Goal: Task Accomplishment & Management: Manage account settings

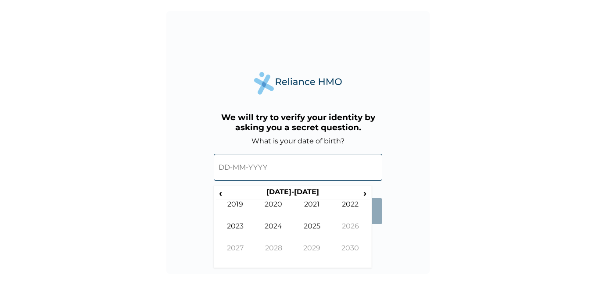
click at [269, 163] on input "text" at bounding box center [298, 167] width 168 height 27
click at [365, 195] on span "›" at bounding box center [365, 193] width 10 height 11
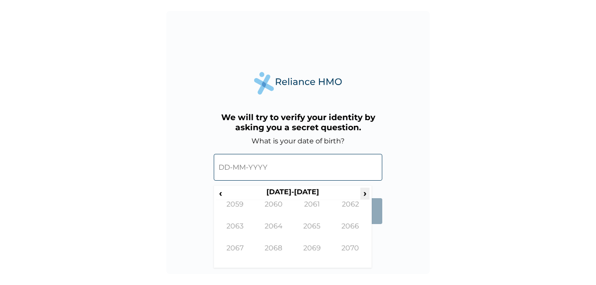
click at [365, 195] on span "›" at bounding box center [365, 193] width 10 height 11
click at [364, 195] on span "›" at bounding box center [365, 193] width 10 height 11
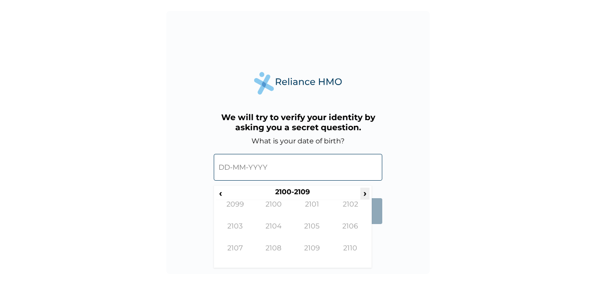
click at [364, 195] on span "›" at bounding box center [365, 193] width 10 height 11
click at [221, 194] on span "‹" at bounding box center [220, 193] width 9 height 11
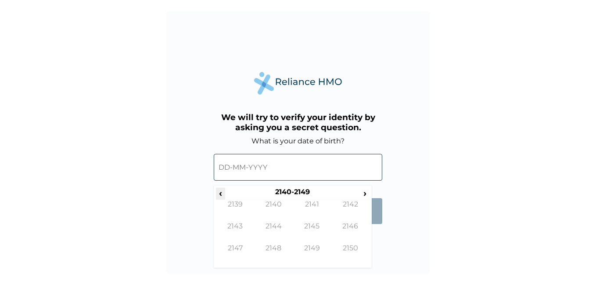
click at [221, 194] on span "‹" at bounding box center [220, 193] width 9 height 11
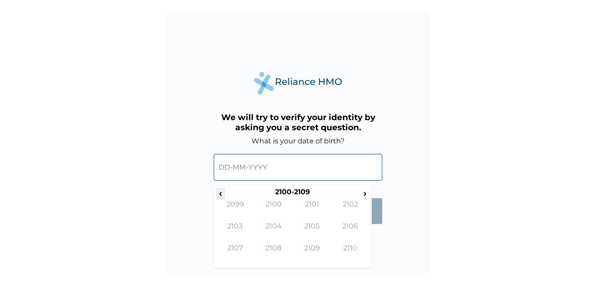
click at [221, 194] on span "‹" at bounding box center [220, 193] width 9 height 11
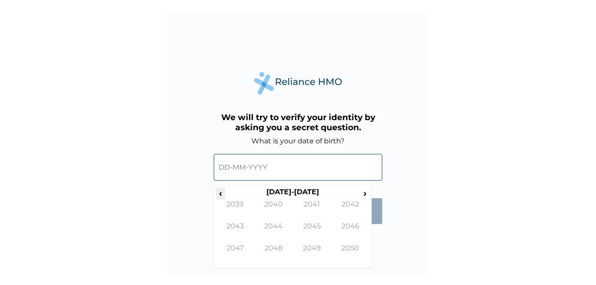
click at [221, 194] on span "‹" at bounding box center [220, 193] width 9 height 11
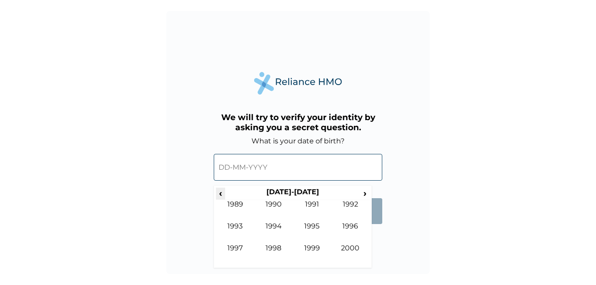
click at [221, 194] on span "‹" at bounding box center [220, 193] width 9 height 11
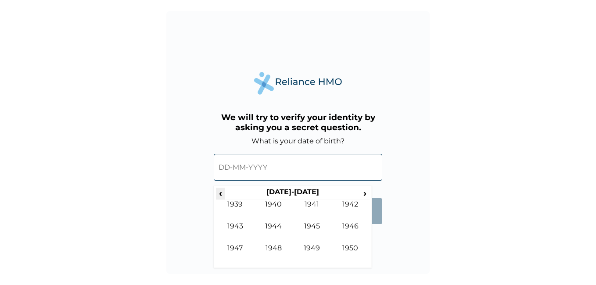
click at [221, 194] on span "‹" at bounding box center [220, 193] width 9 height 11
click at [373, 237] on div "We will try to verify your identity by asking you a secret question. What is yo…" at bounding box center [297, 142] width 263 height 263
click at [364, 195] on span "›" at bounding box center [365, 193] width 10 height 11
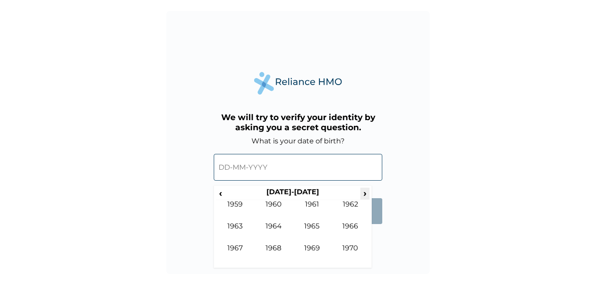
click at [364, 195] on span "›" at bounding box center [365, 193] width 10 height 11
click at [352, 203] on td "1972" at bounding box center [350, 211] width 39 height 22
click at [238, 250] on td "Sep" at bounding box center [235, 255] width 39 height 22
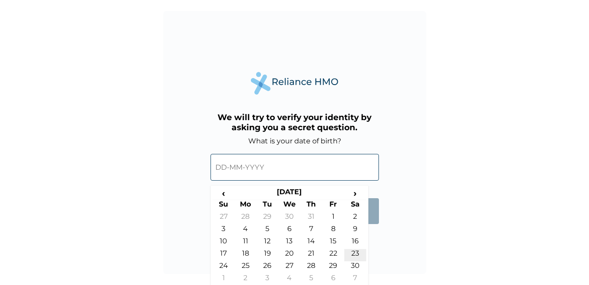
click at [354, 253] on td "23" at bounding box center [355, 255] width 22 height 12
type input "23-09-1972"
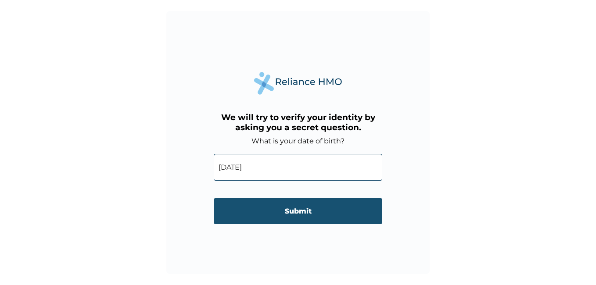
click at [312, 213] on input "Submit" at bounding box center [298, 211] width 168 height 26
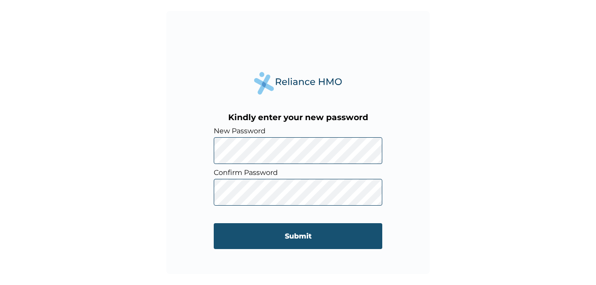
click at [272, 237] on input "Submit" at bounding box center [298, 236] width 168 height 26
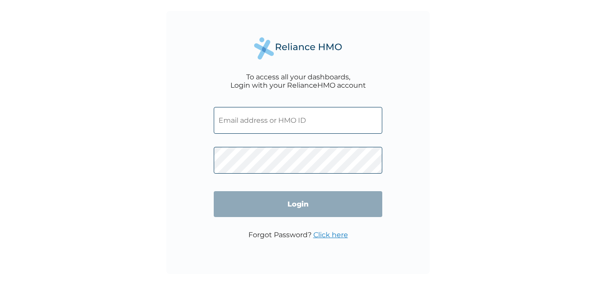
click at [236, 124] on input "text" at bounding box center [298, 120] width 168 height 27
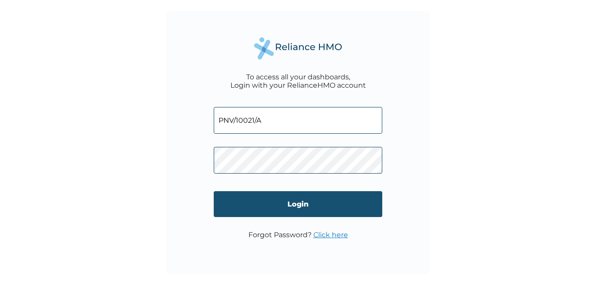
type input "PNV/10021/A"
click at [262, 205] on input "Login" at bounding box center [298, 204] width 168 height 26
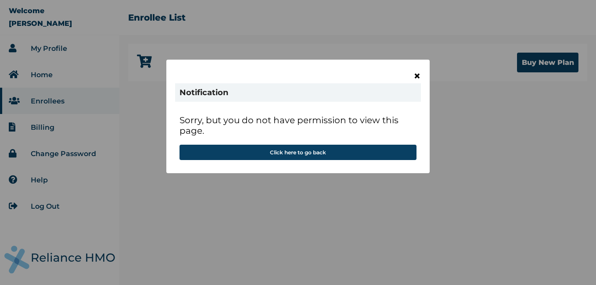
click at [418, 74] on span "×" at bounding box center [416, 75] width 7 height 15
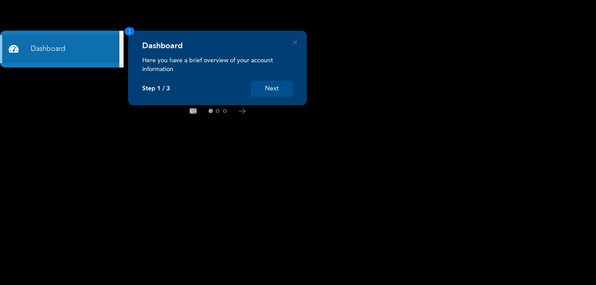
click at [274, 91] on button "Next" at bounding box center [272, 89] width 42 height 16
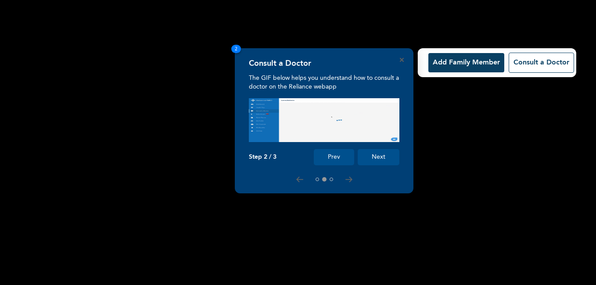
click at [382, 159] on button "Next" at bounding box center [378, 157] width 42 height 16
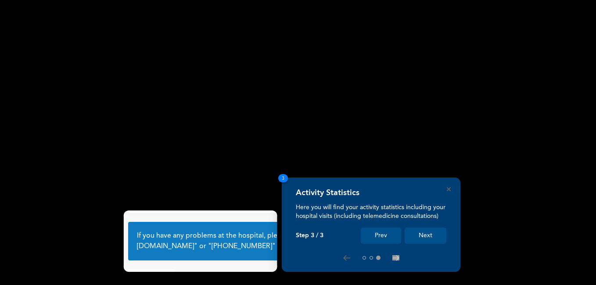
scroll to position [54, 0]
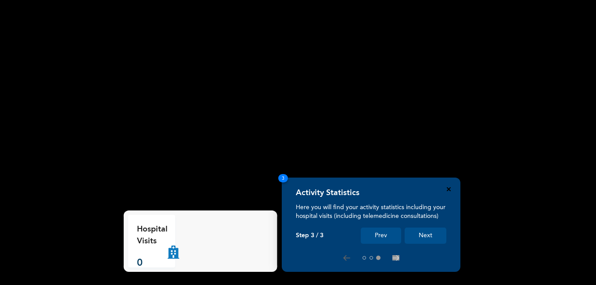
click at [447, 189] on icon "Close" at bounding box center [448, 189] width 4 height 4
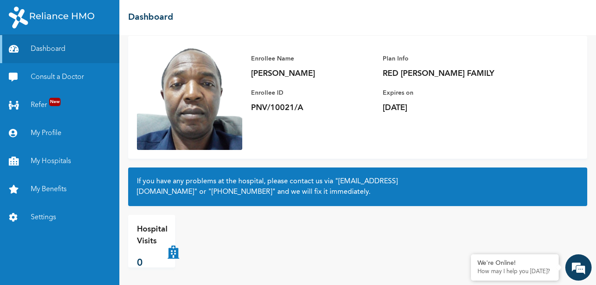
scroll to position [0, 0]
